Goal: Browse casually

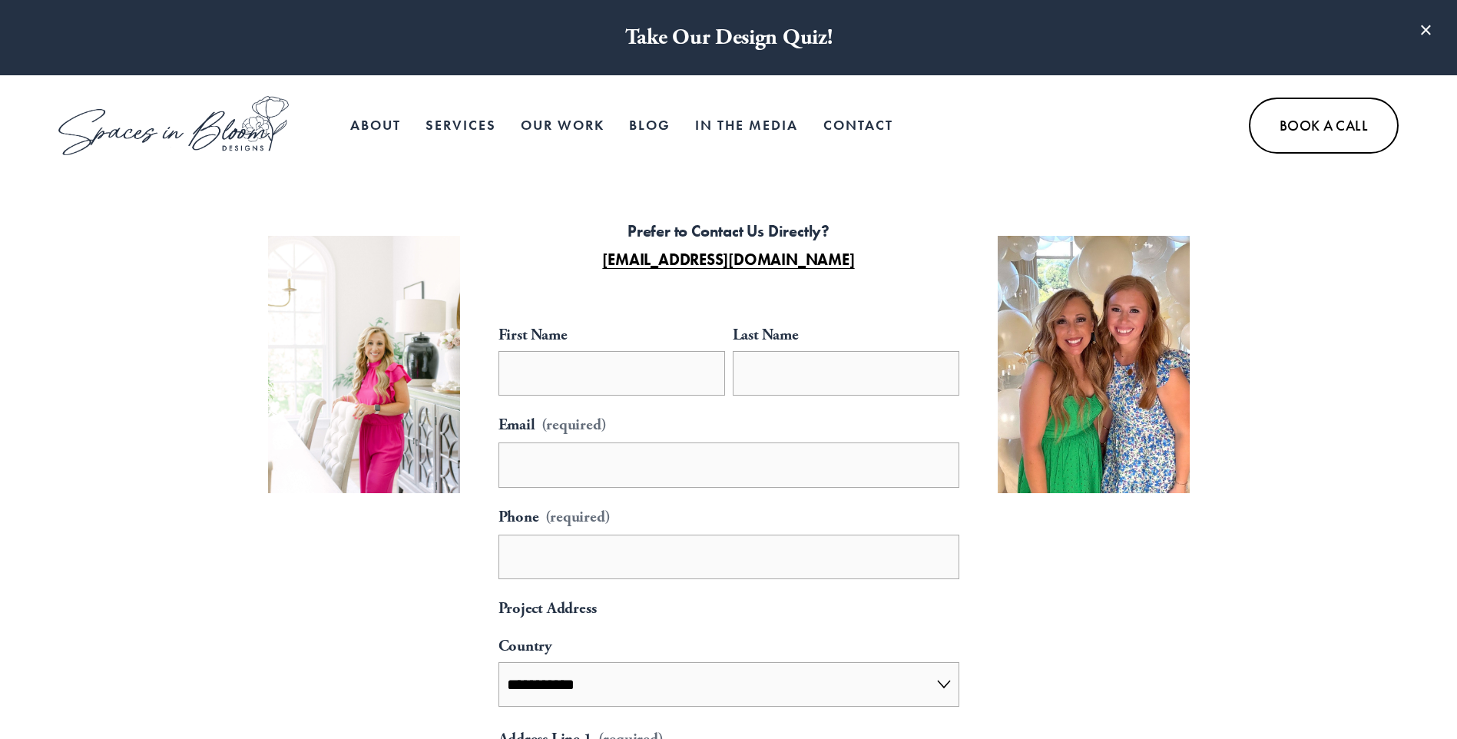
select select "**"
click at [582, 125] on link "Our Work" at bounding box center [563, 125] width 84 height 31
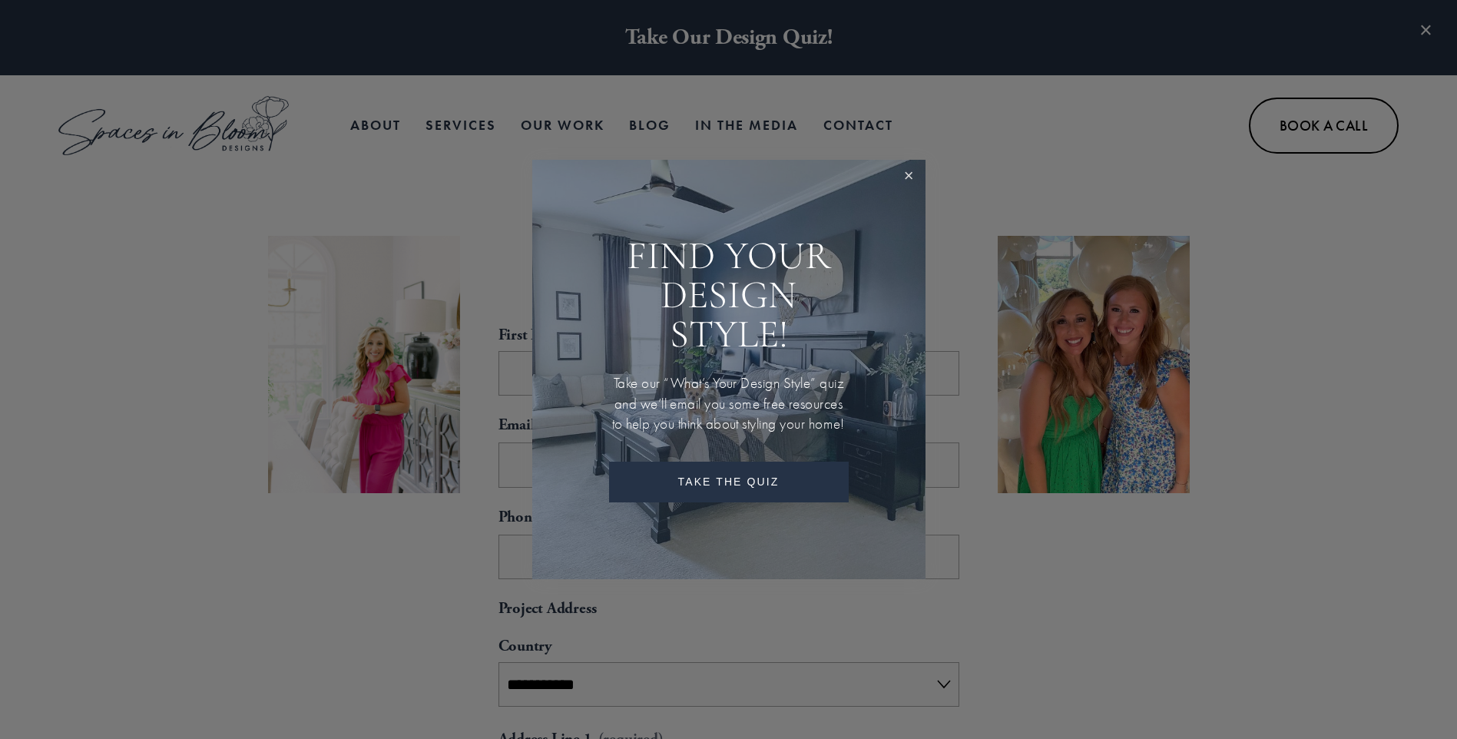
click at [918, 164] on link "Close" at bounding box center [909, 176] width 28 height 28
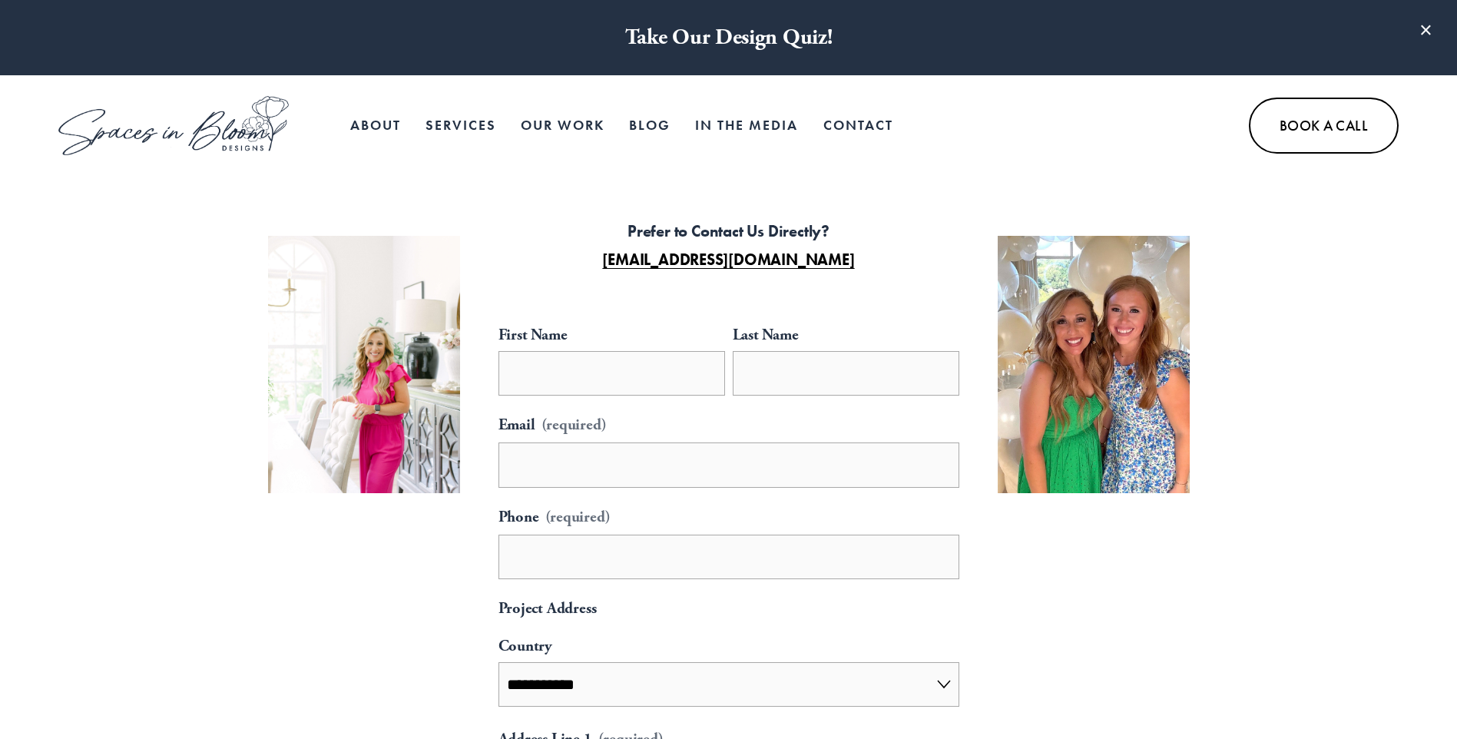
click at [789, 124] on link "In the Media" at bounding box center [746, 125] width 103 height 31
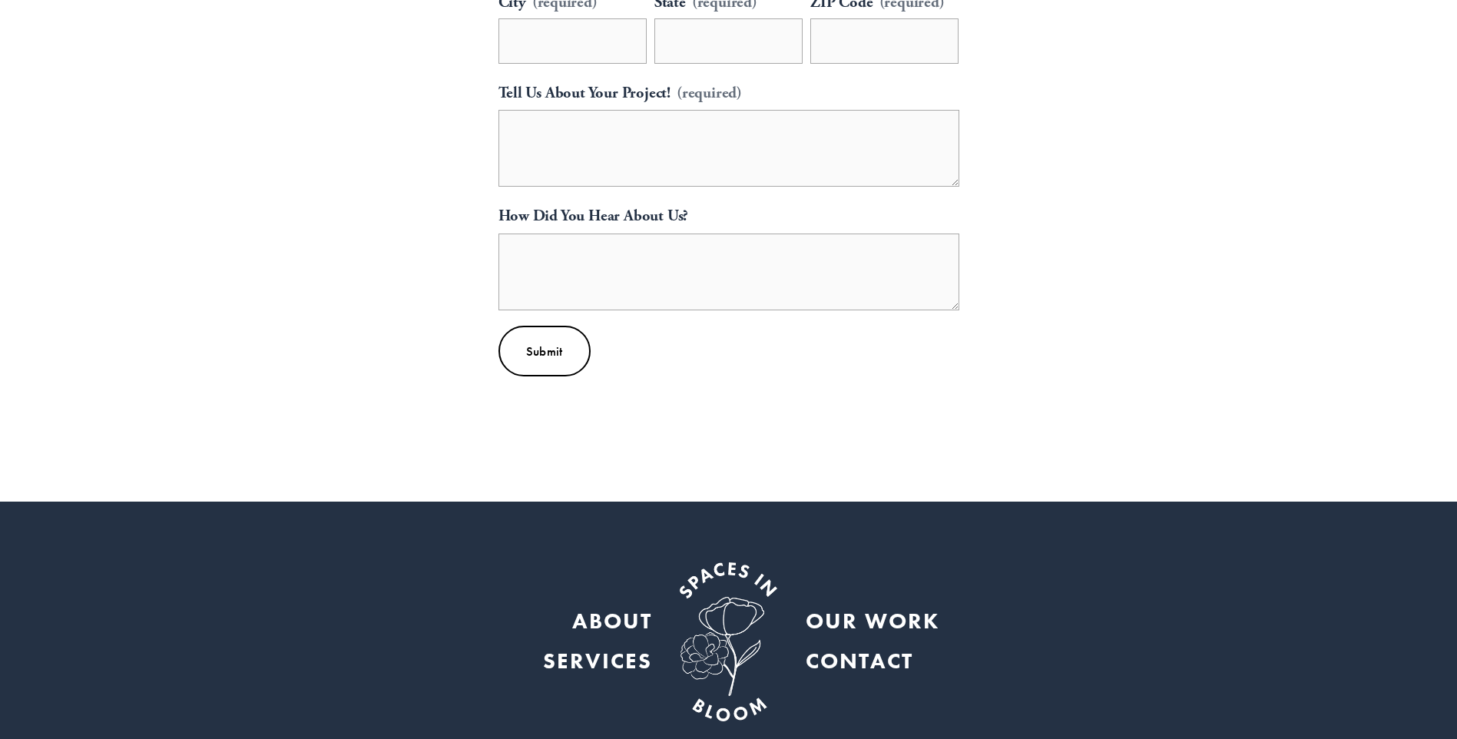
scroll to position [1037, 0]
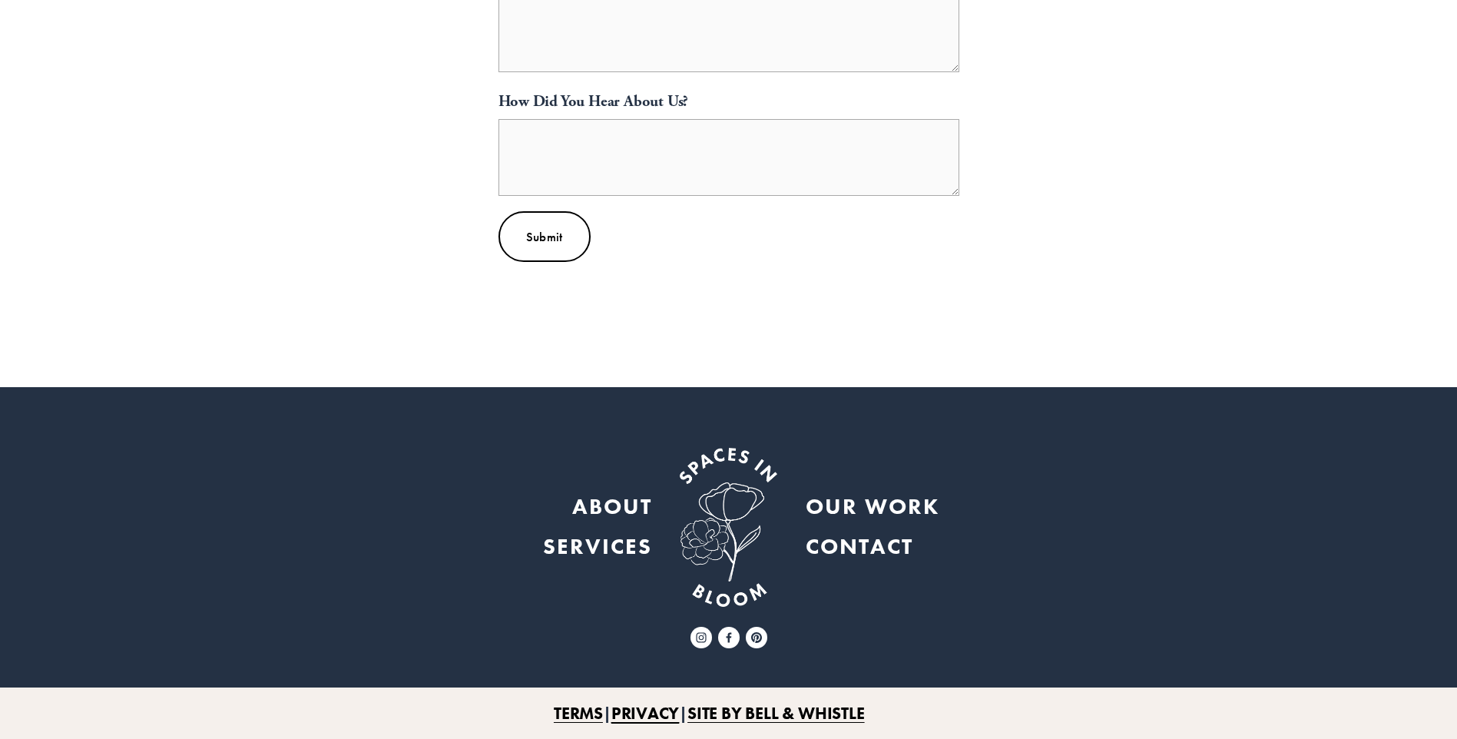
click at [859, 714] on link "SITE BY BELL & WHISTLE" at bounding box center [775, 713] width 177 height 31
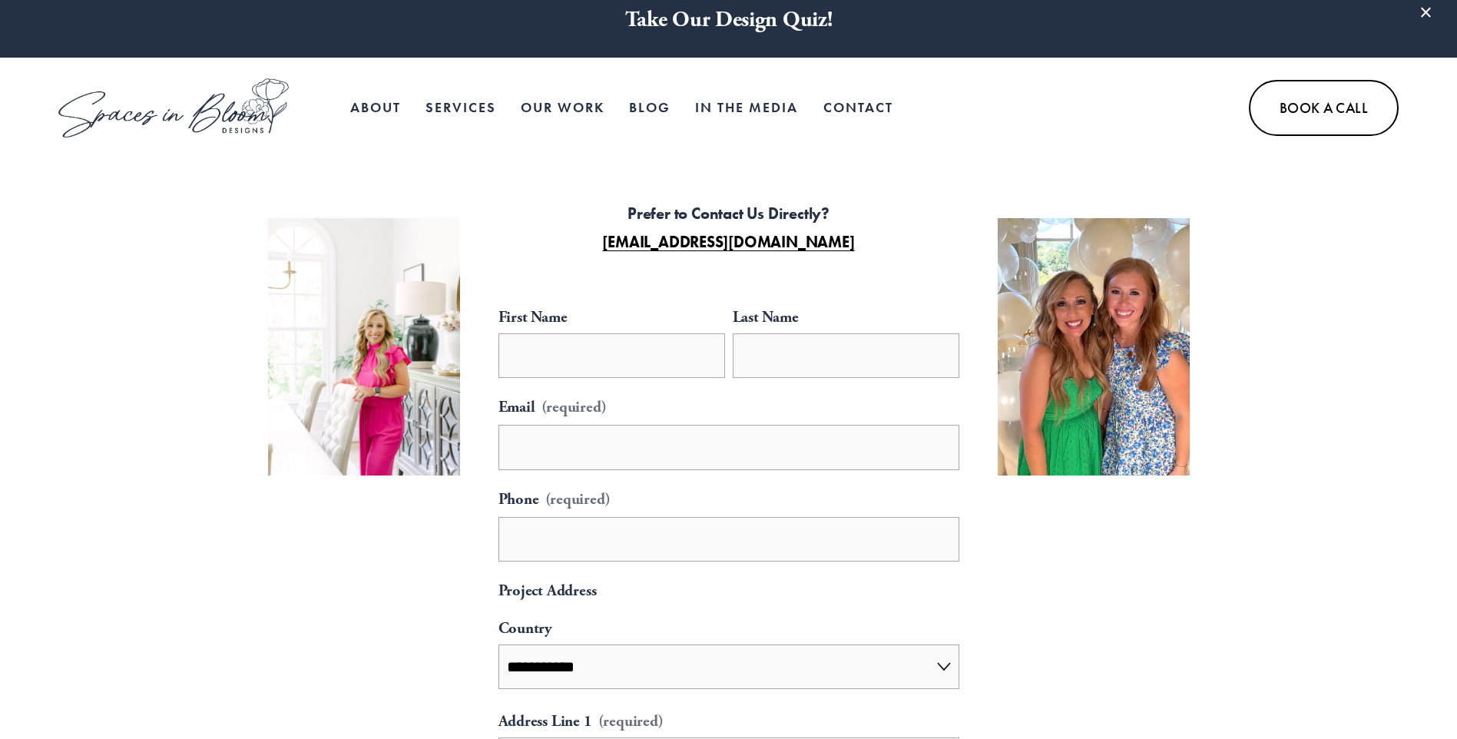
scroll to position [0, 0]
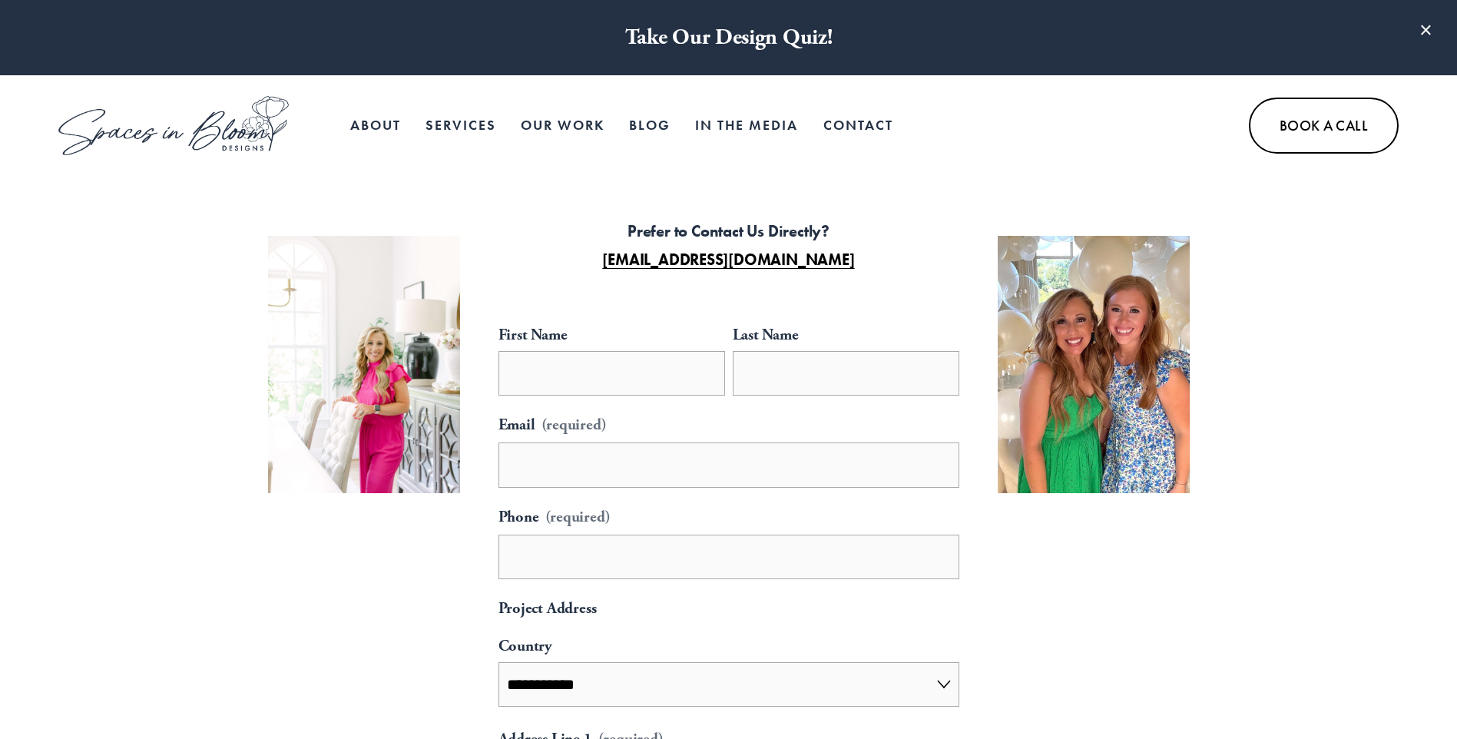
click at [726, 31] on link at bounding box center [728, 37] width 1457 height 75
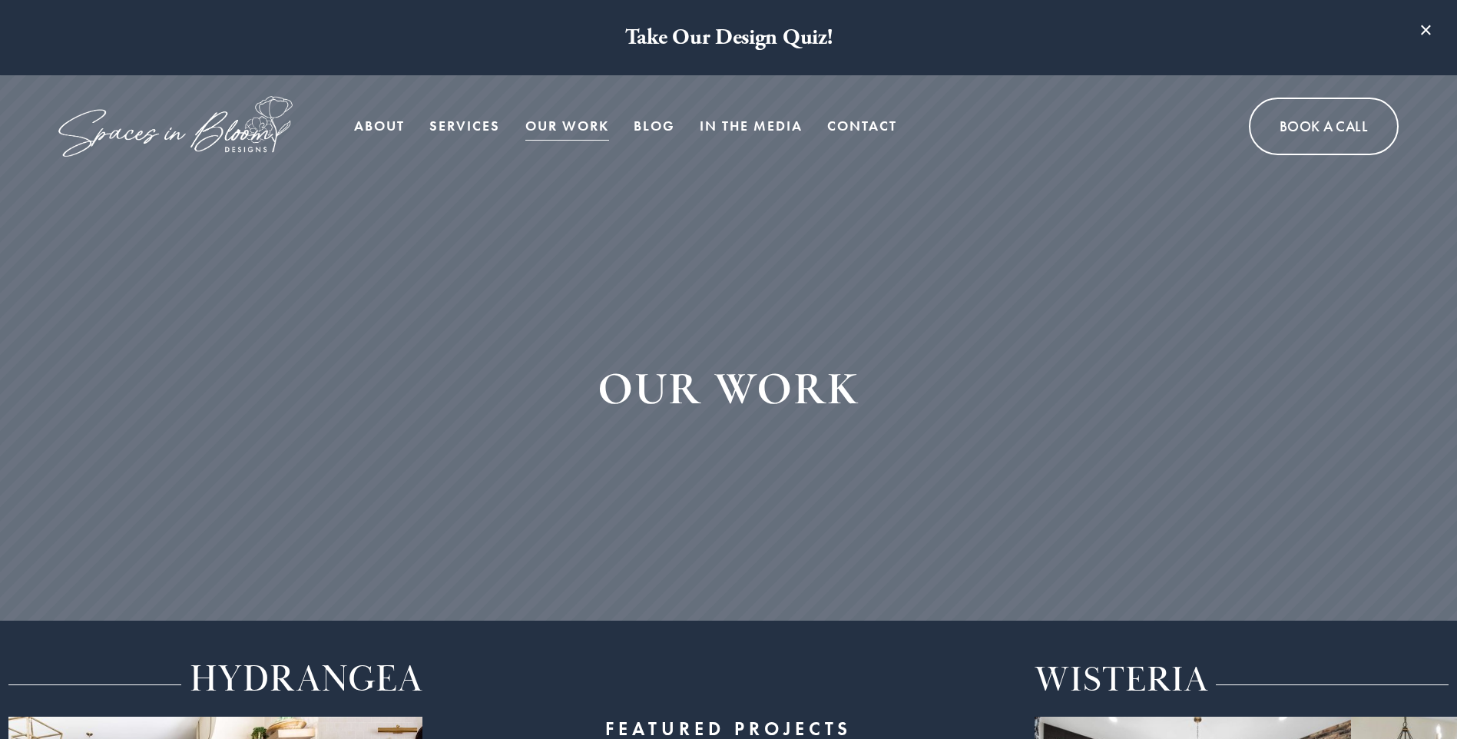
click at [581, 262] on div "OUR WORK" at bounding box center [728, 399] width 1457 height 440
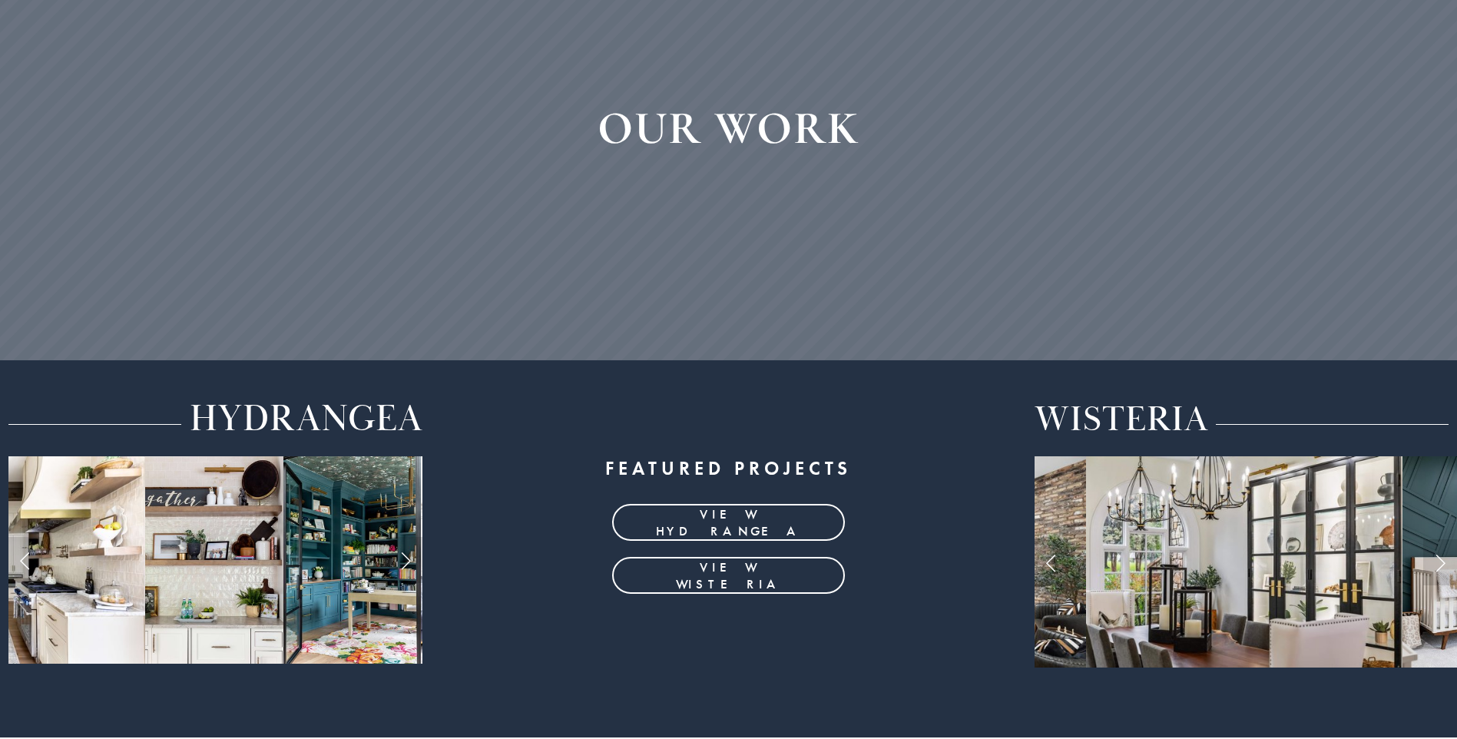
scroll to position [384, 0]
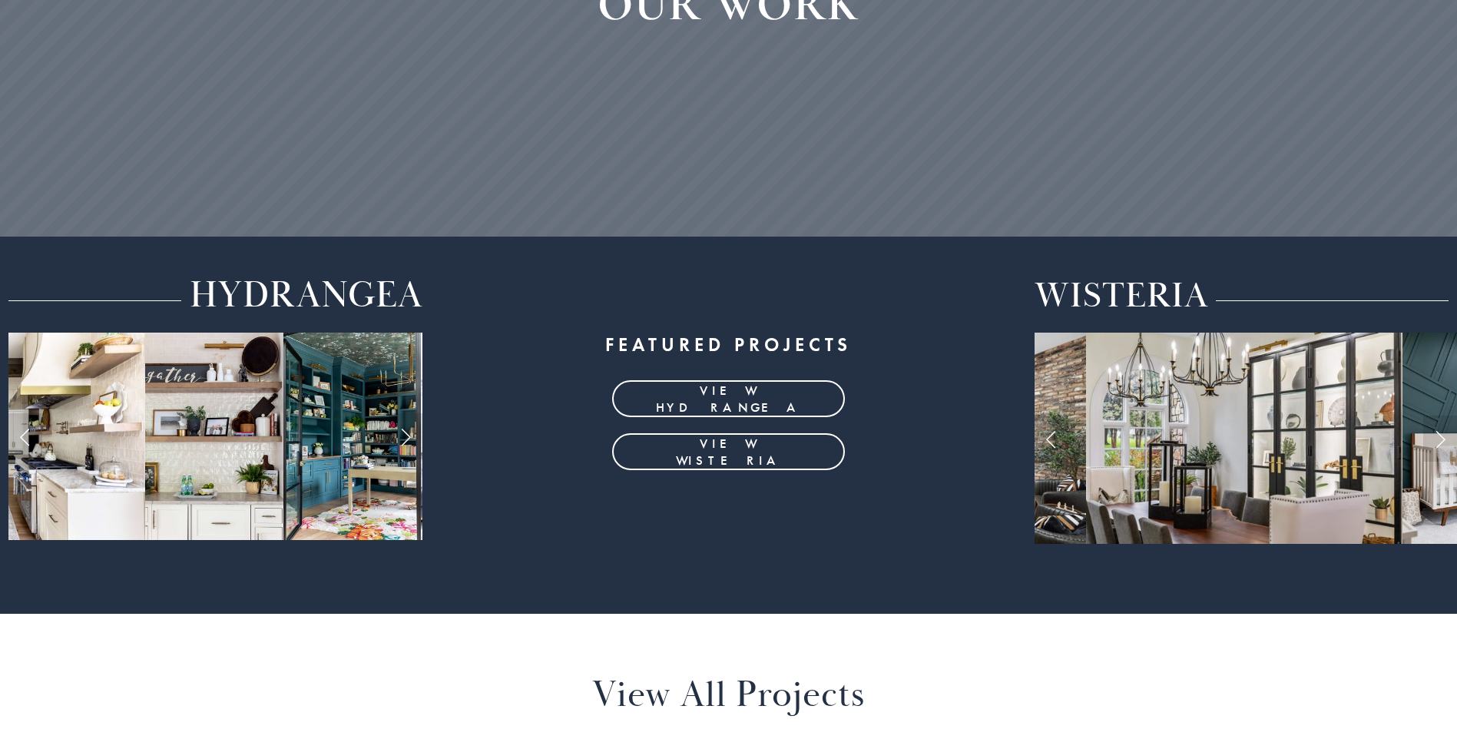
click at [220, 439] on img at bounding box center [214, 436] width 138 height 207
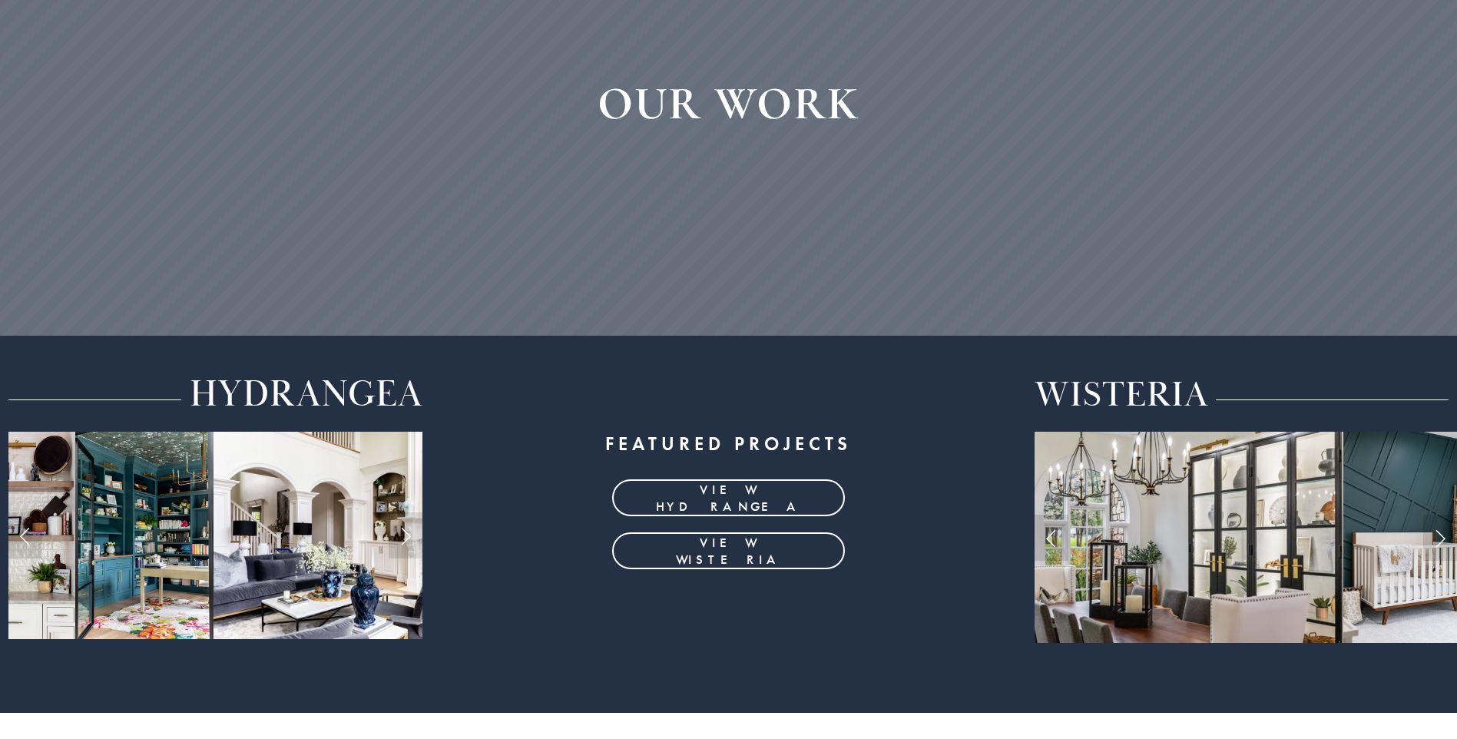
scroll to position [614, 0]
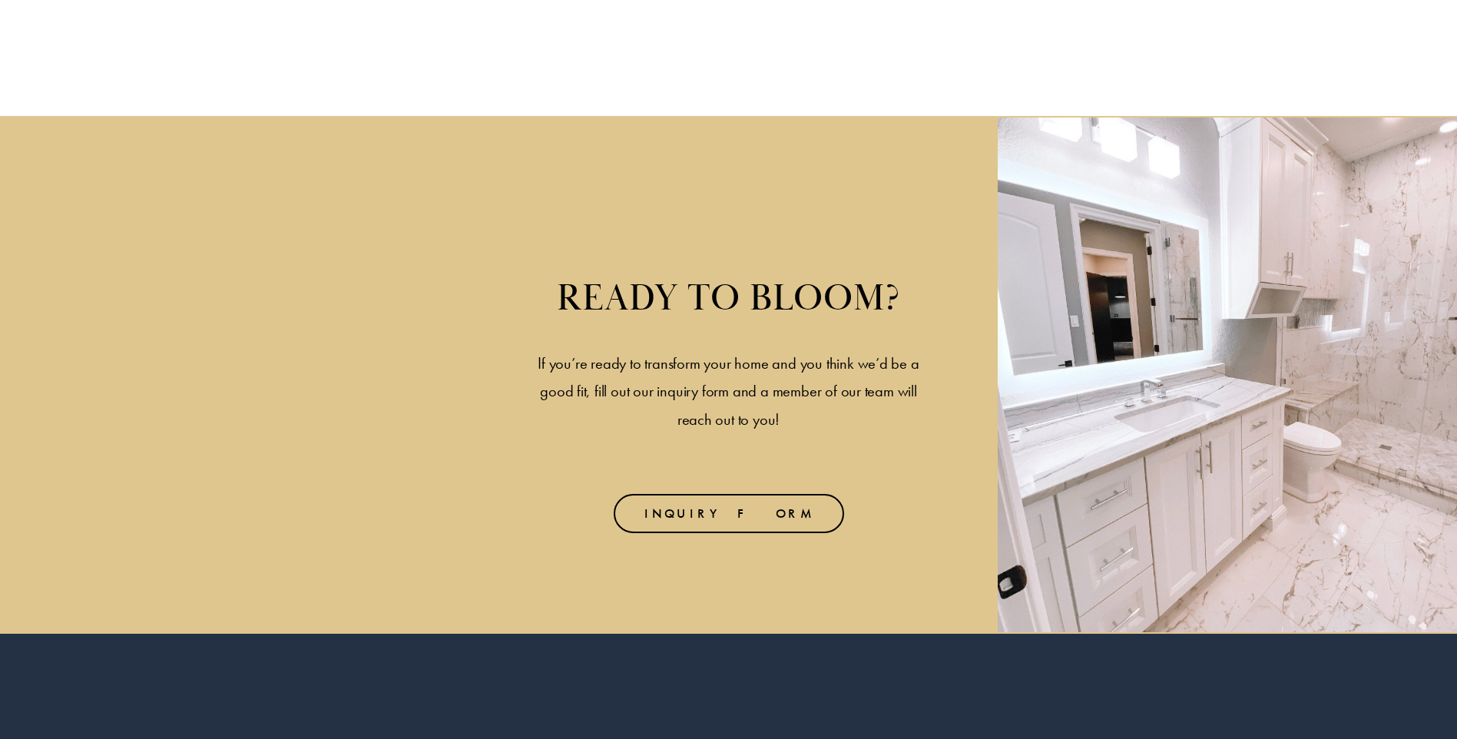
scroll to position [3297, 0]
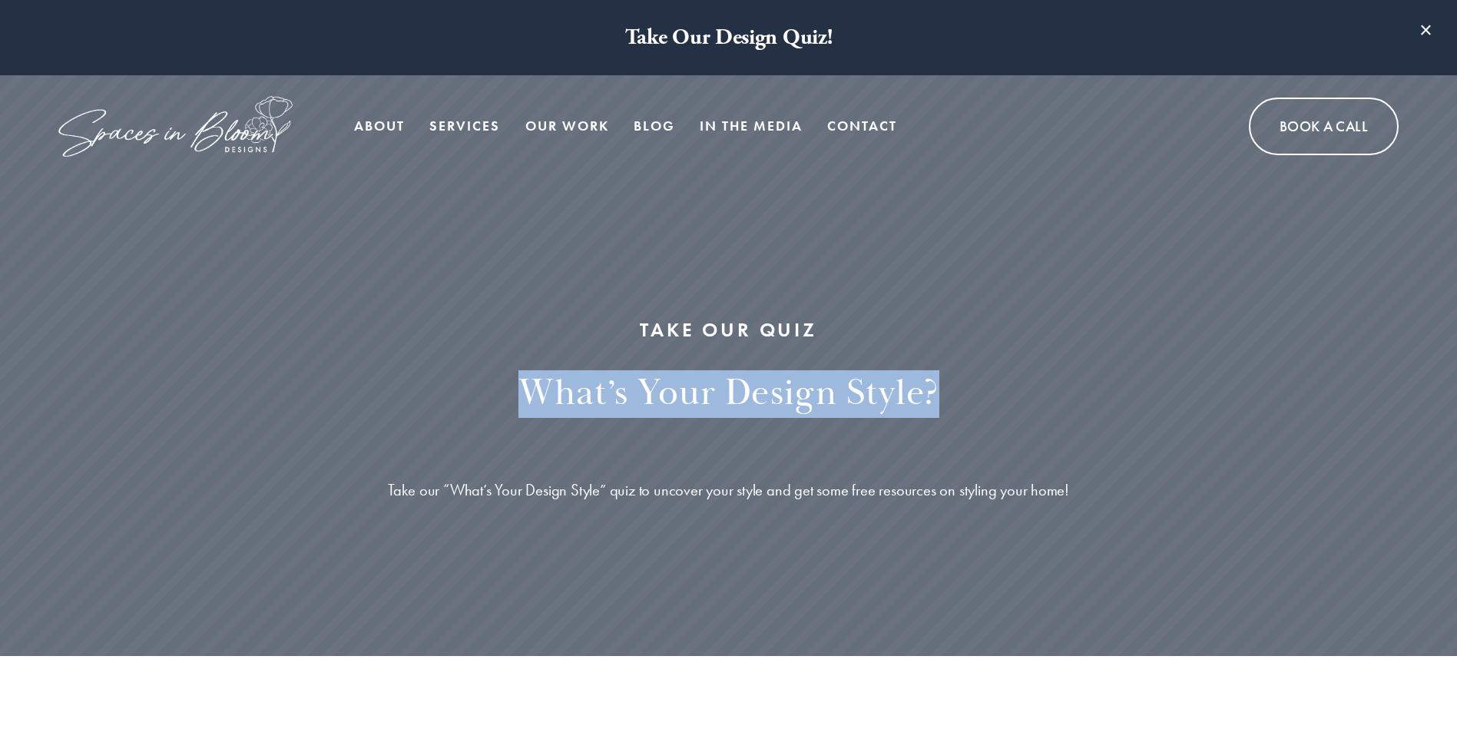
drag, startPoint x: 531, startPoint y: 382, endPoint x: 1098, endPoint y: 392, distance: 567.6
click at [1098, 392] on h2 "What’s Your Design Style?" at bounding box center [728, 394] width 921 height 48
click at [664, 429] on div "TAKE OUR QUIZ What’s Your Design Style?" at bounding box center [728, 386] width 921 height 139
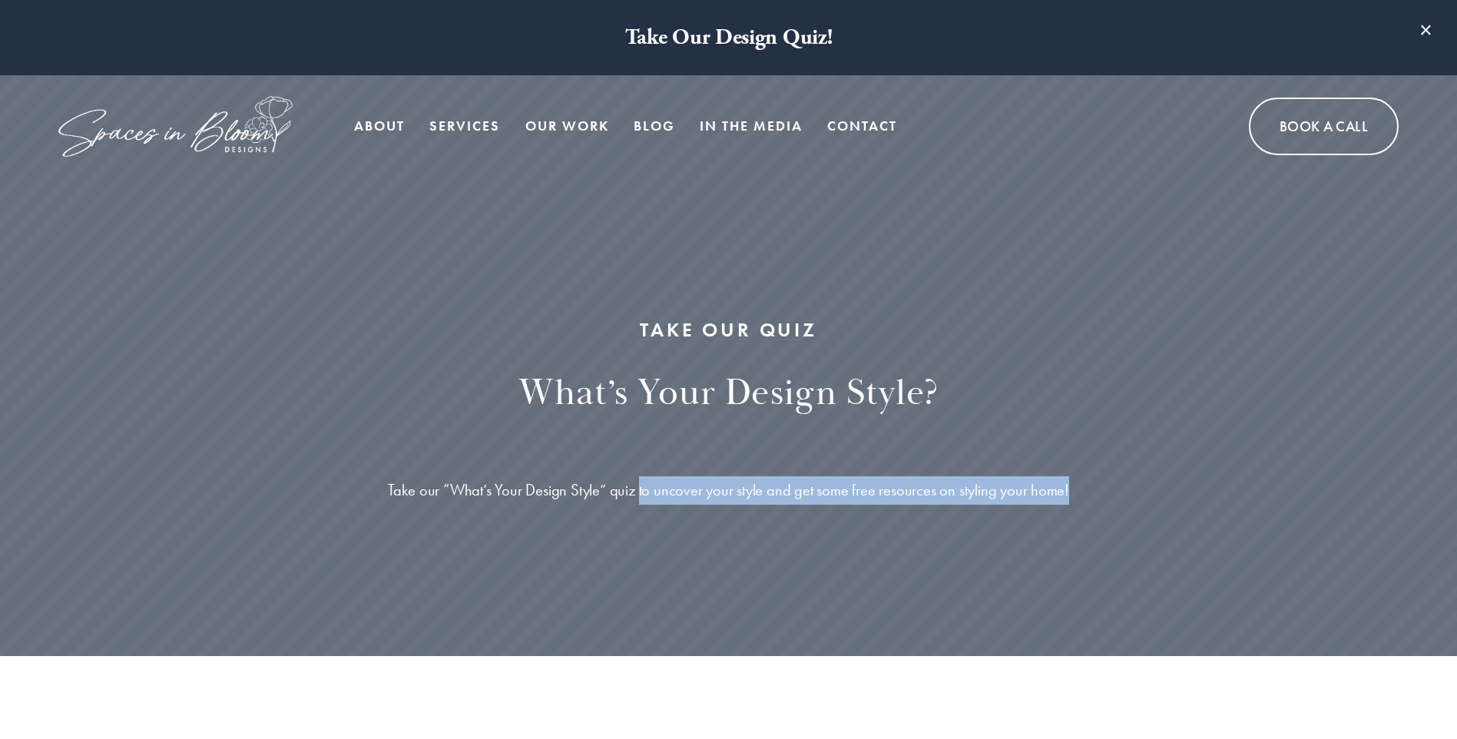
drag, startPoint x: 641, startPoint y: 493, endPoint x: 1121, endPoint y: 522, distance: 480.8
click at [1121, 522] on div "TAKE OUR QUIZ What’s Your Design Style? Take our “What’s Your Design Style” qui…" at bounding box center [728, 416] width 1457 height 475
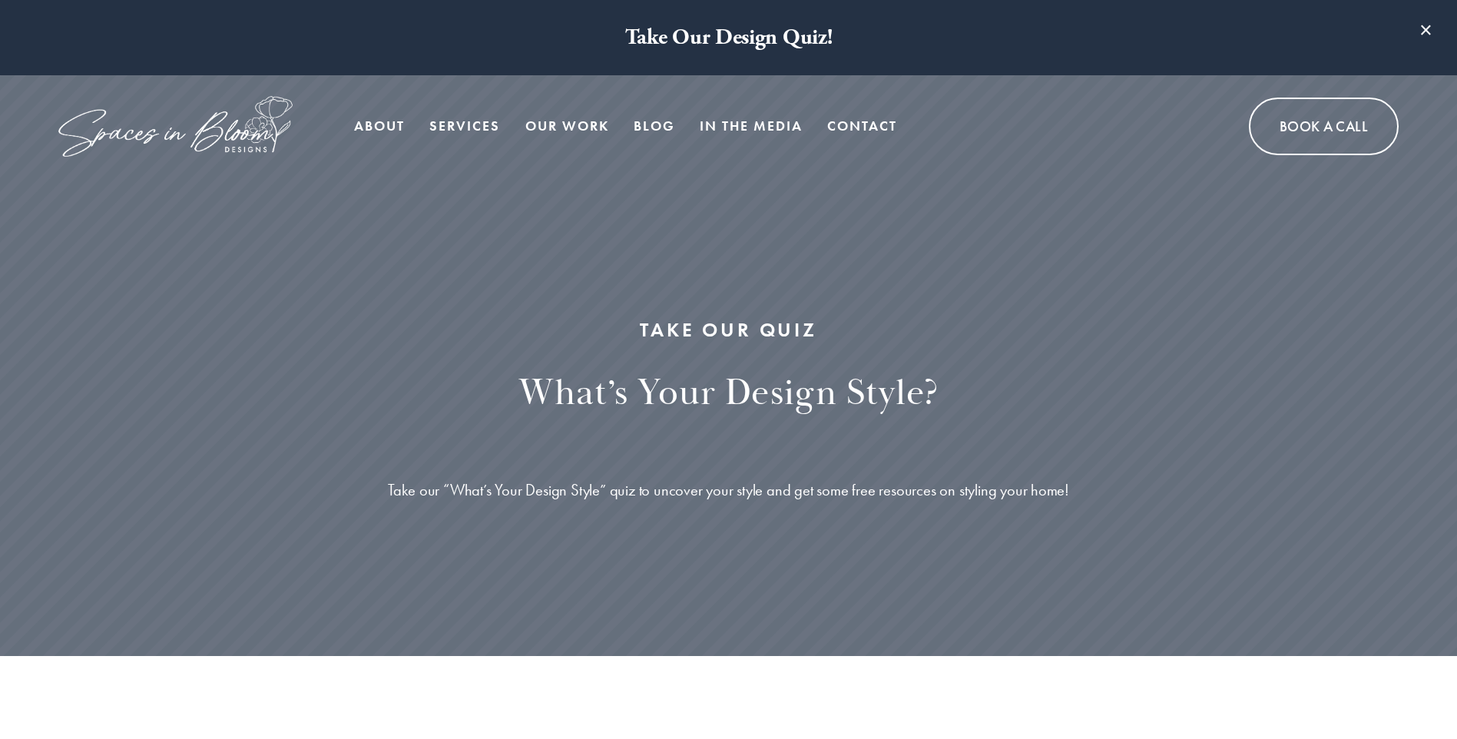
click at [888, 458] on div "TAKE OUR QUIZ What’s Your Design Style? Take our “What’s Your Design Style” qui…" at bounding box center [728, 416] width 1457 height 475
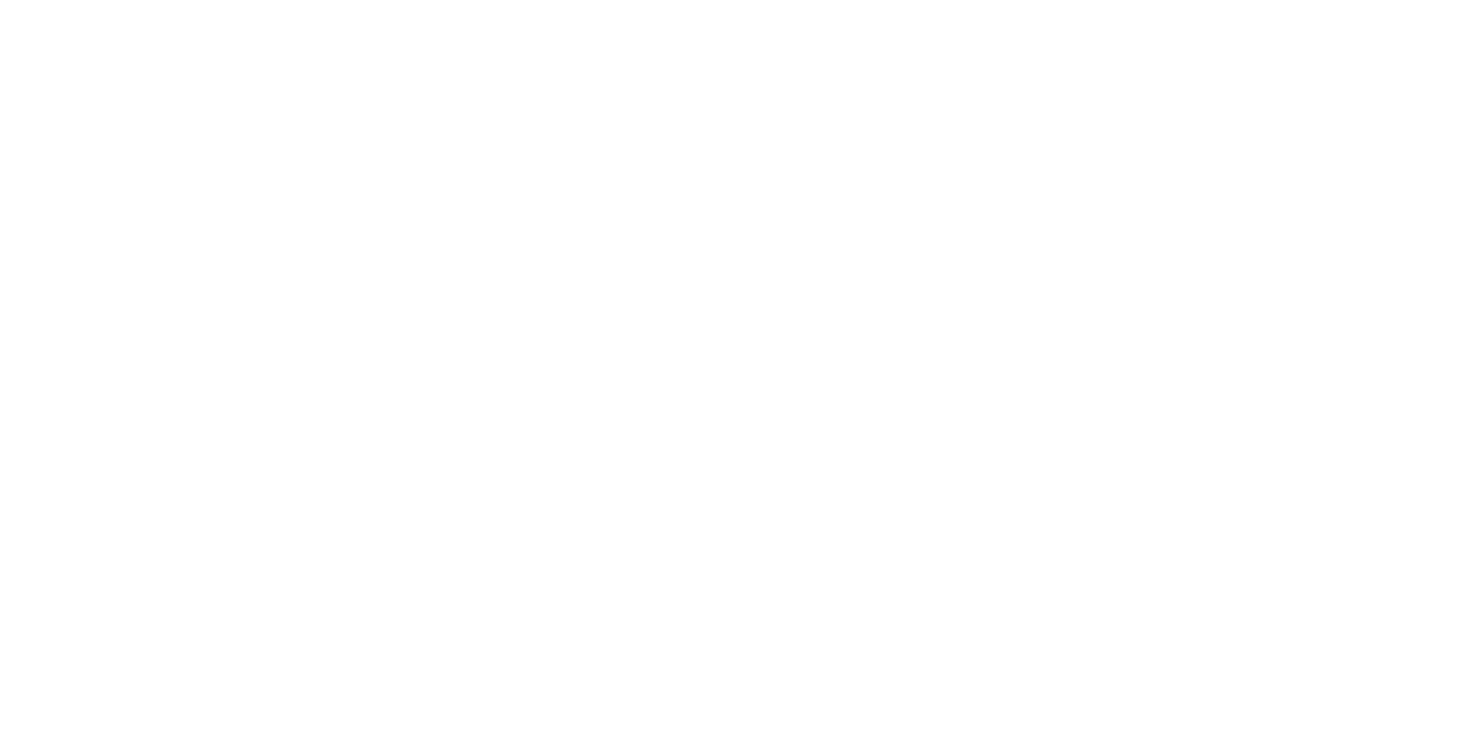
scroll to position [1305, 0]
